Goal: Find specific page/section: Find specific page/section

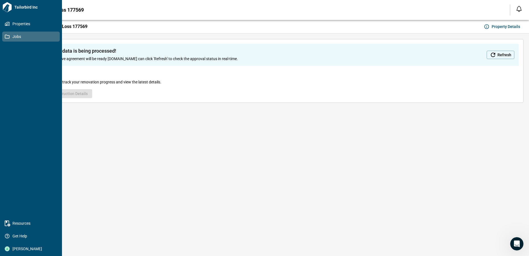
click at [7, 34] on icon at bounding box center [7, 36] width 5 height 5
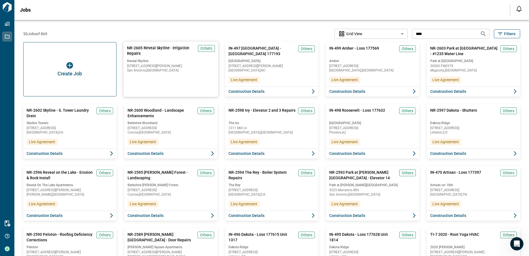
click at [140, 73] on div "NR-2605 Reveal Skyline - Irrigation Repairs Others Reveal Skyline [STREET_ADDRE…" at bounding box center [170, 61] width 95 height 39
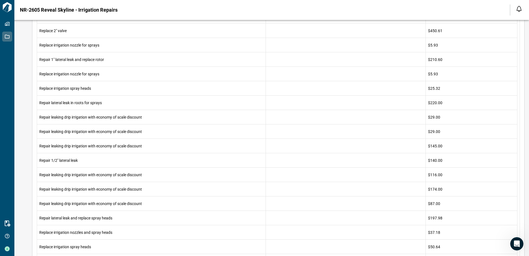
scroll to position [574, 0]
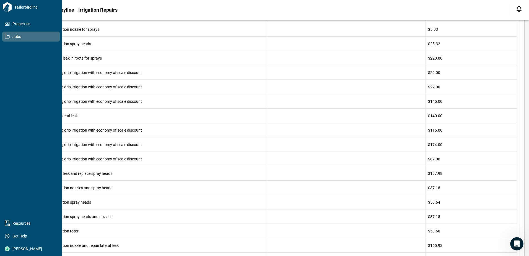
drag, startPoint x: 7, startPoint y: 35, endPoint x: 34, endPoint y: 35, distance: 26.8
click at [7, 35] on icon at bounding box center [7, 37] width 5 height 4
